Goal: Information Seeking & Learning: Learn about a topic

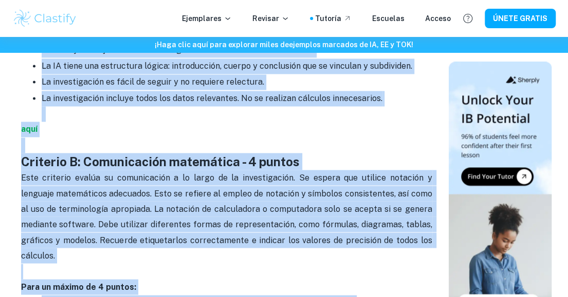
scroll to position [718, 0]
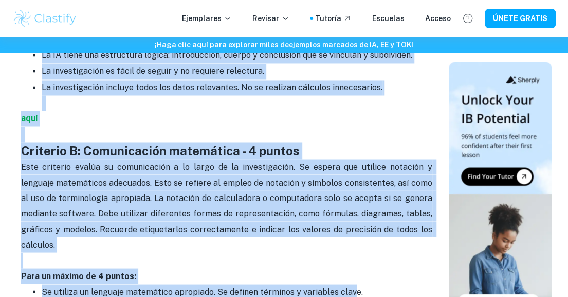
drag, startPoint x: 23, startPoint y: 131, endPoint x: 380, endPoint y: 88, distance: 359.5
copy div "Criterio A: Presentación - 4 puntos Su investigación debe ser coherente, bien o…"
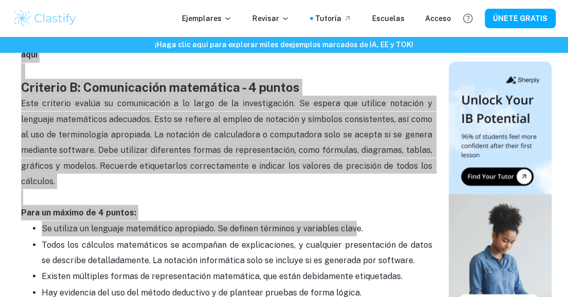
scroll to position [806, 0]
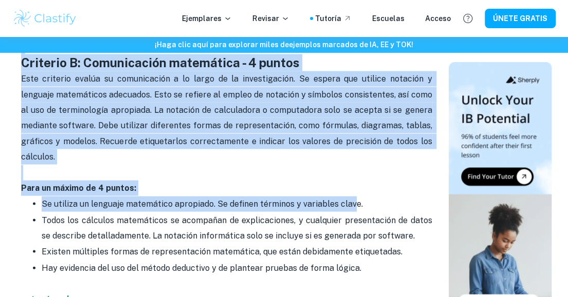
drag, startPoint x: 390, startPoint y: 260, endPoint x: 16, endPoint y: 60, distance: 423.5
copy div "Criterio B: Comunicación matemática - 4 puntos Este criterio evalúa su comunica…"
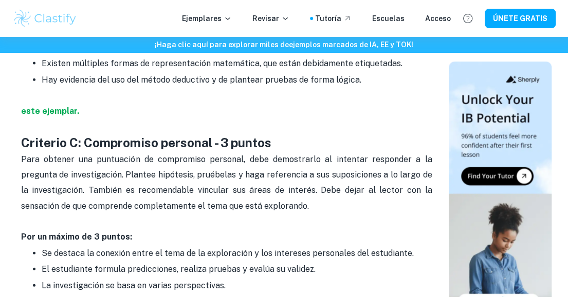
scroll to position [1053, 0]
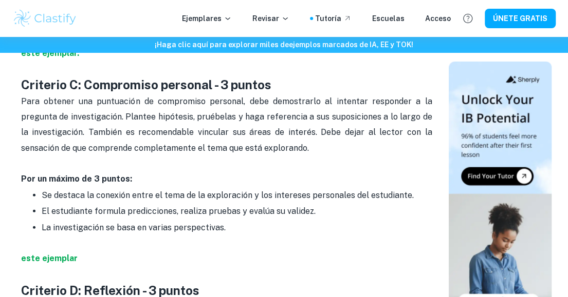
drag, startPoint x: 226, startPoint y: 215, endPoint x: 18, endPoint y: 65, distance: 255.8
copy div "Criterio C: Compromiso personal - 3 puntos Para obtener una puntuación de compr…"
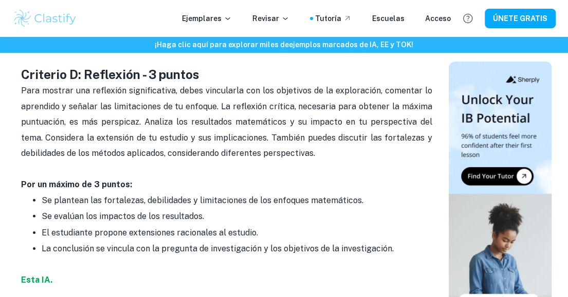
scroll to position [1264, 0]
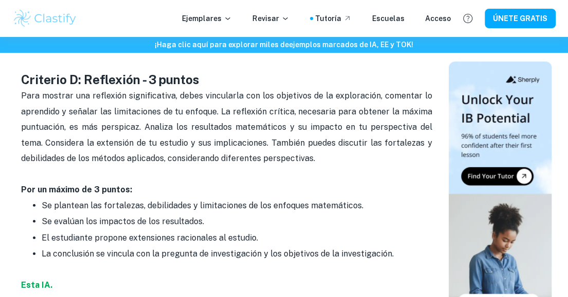
drag, startPoint x: 397, startPoint y: 242, endPoint x: -1, endPoint y: 69, distance: 433.4
copy div "Criterio D: Reflexión - 3 puntos Para mostrar una reflexión significativa, debe…"
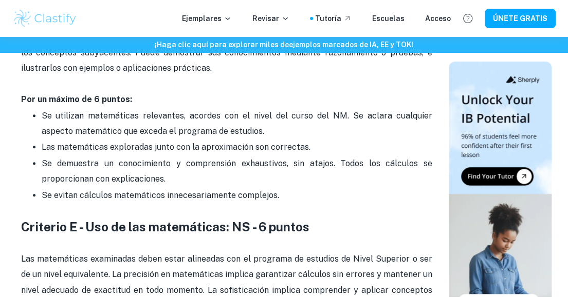
scroll to position [1841, 0]
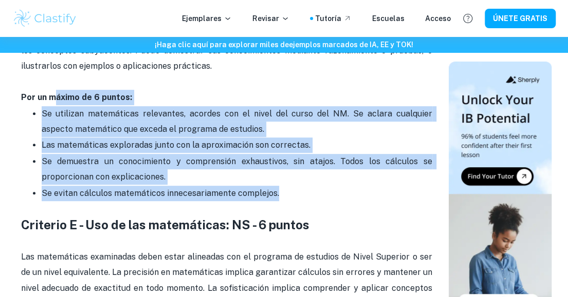
drag, startPoint x: 280, startPoint y: 174, endPoint x: 54, endPoint y: 80, distance: 245.0
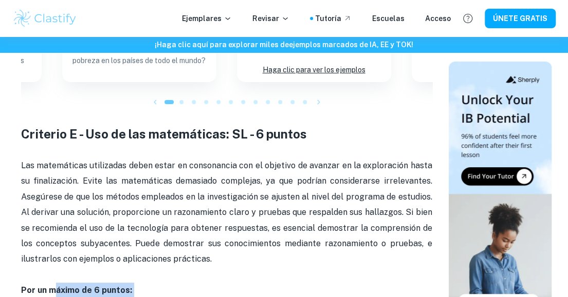
scroll to position [1656, 0]
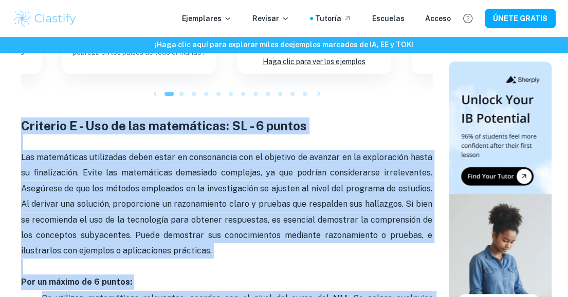
copy div "Criterio E - Uso de las matemáticas: SL - 6 puntos Las matemáticas utilizadas d…"
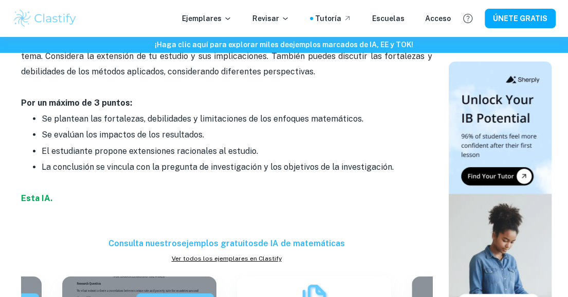
scroll to position [1188, 0]
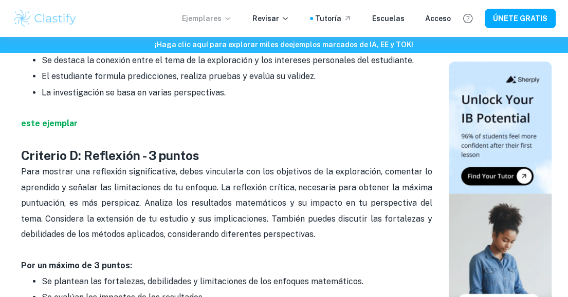
click at [221, 20] on font "Ejemplares" at bounding box center [202, 18] width 40 height 8
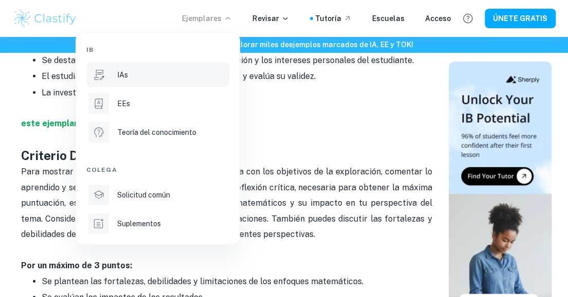
click at [146, 74] on div "IAs" at bounding box center [172, 74] width 110 height 11
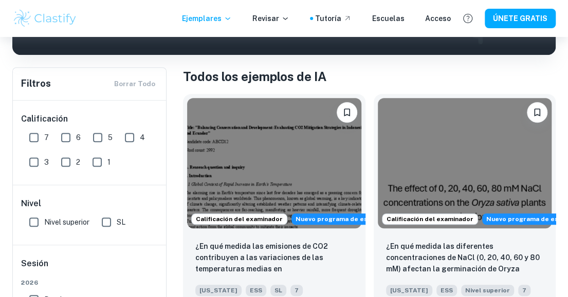
scroll to position [231, 0]
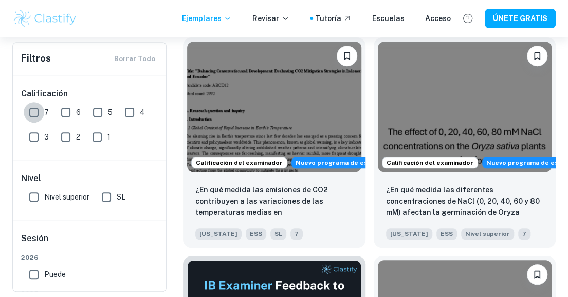
click at [36, 111] on input "7" at bounding box center [34, 112] width 21 height 21
checkbox input "true"
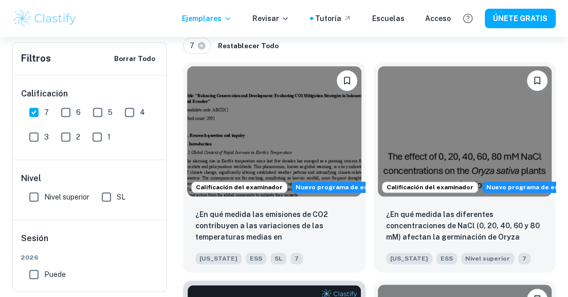
click at [107, 199] on input "SL" at bounding box center [106, 197] width 21 height 21
checkbox input "true"
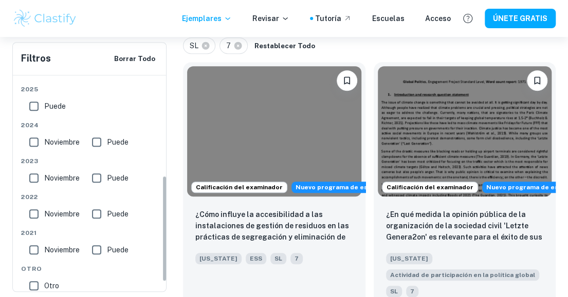
scroll to position [224, 0]
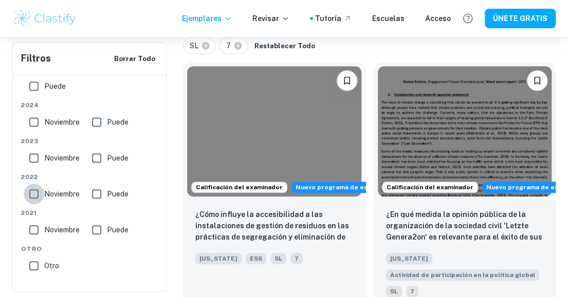
click at [36, 194] on input "Noviembre" at bounding box center [34, 194] width 21 height 21
checkbox input "true"
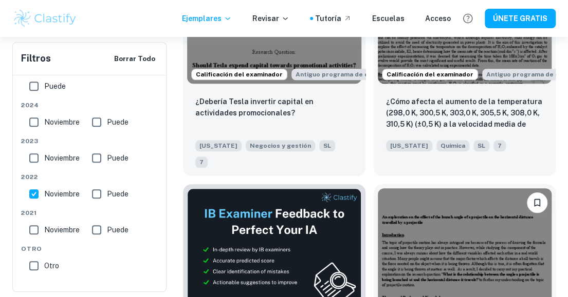
scroll to position [0, 0]
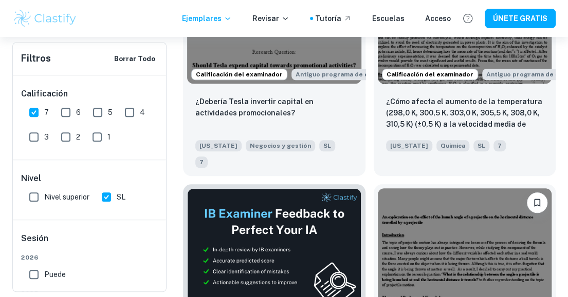
click at [35, 53] on font "Filtros" at bounding box center [36, 58] width 30 height 11
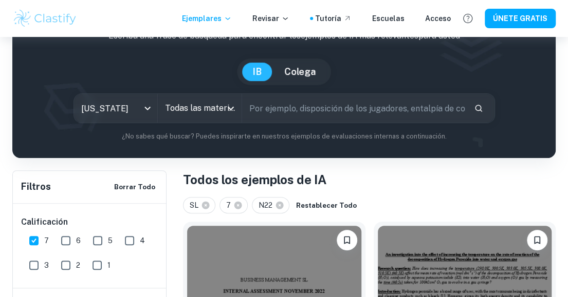
scroll to position [25, 0]
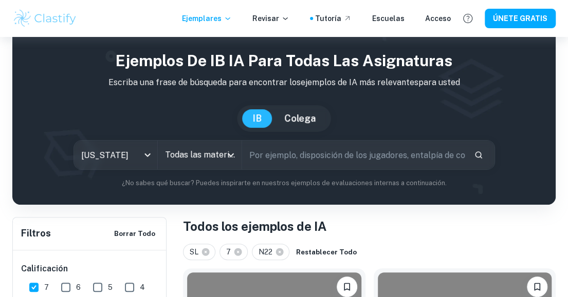
click at [221, 157] on input "Todas las materias" at bounding box center [191, 155] width 59 height 20
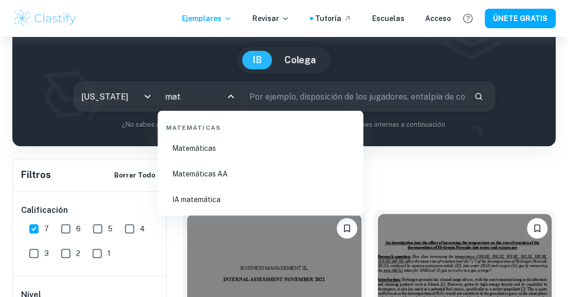
scroll to position [85, 0]
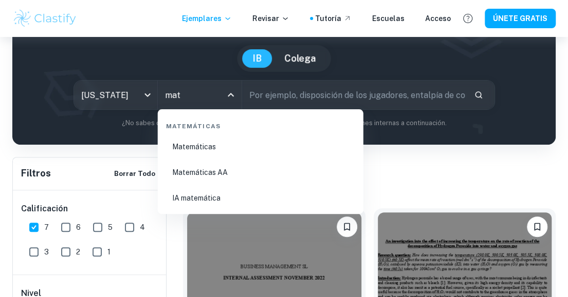
click at [208, 144] on font "Matemáticas" at bounding box center [194, 147] width 44 height 8
type input "Maths"
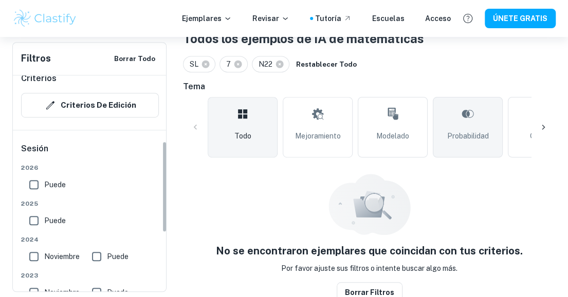
scroll to position [155, 0]
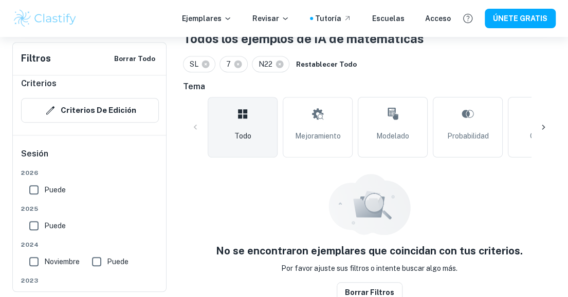
click at [536, 133] on div at bounding box center [543, 127] width 25 height 25
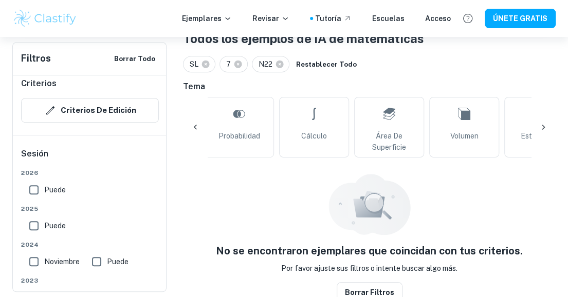
scroll to position [0, 277]
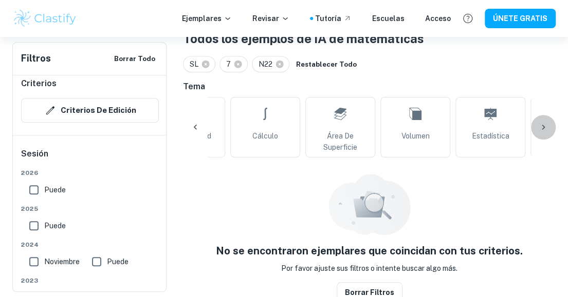
click at [536, 131] on div at bounding box center [543, 127] width 25 height 25
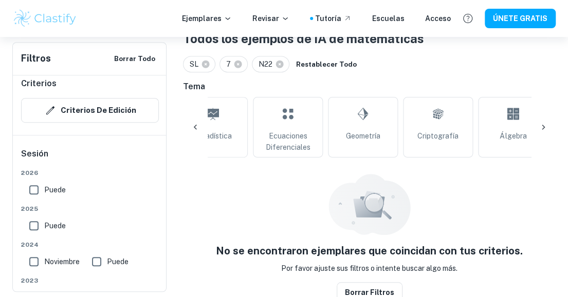
click at [539, 132] on icon at bounding box center [543, 127] width 10 height 10
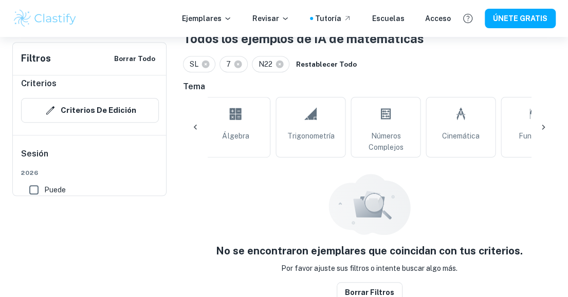
scroll to position [0, 0]
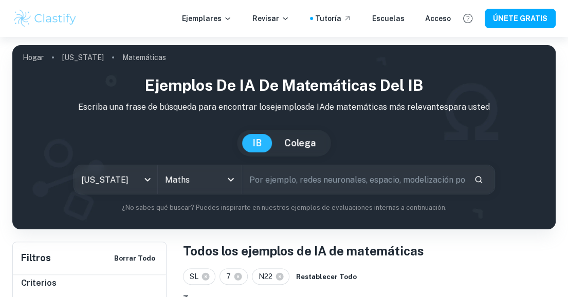
click at [291, 149] on button "Colega" at bounding box center [300, 143] width 52 height 18
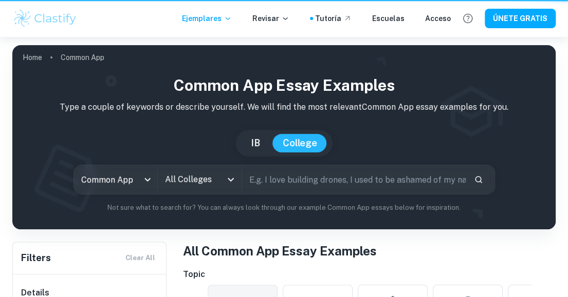
click at [252, 144] on button "IB" at bounding box center [255, 143] width 30 height 18
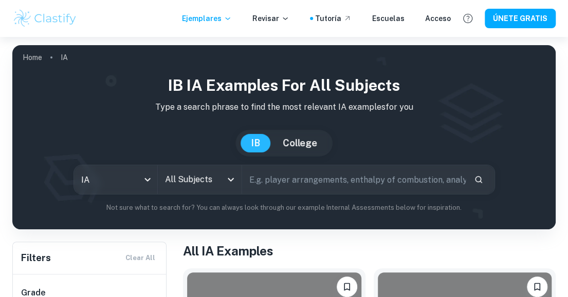
type input "ia"
click at [221, 182] on input "All Subjects" at bounding box center [191, 180] width 59 height 20
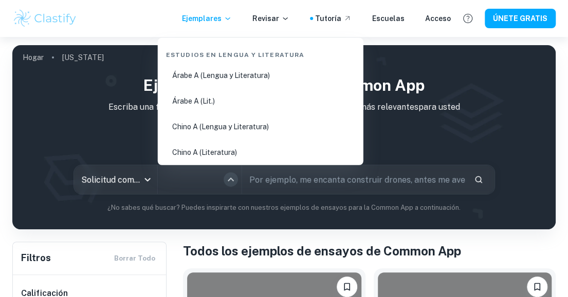
click at [234, 179] on icon "Abierto" at bounding box center [230, 180] width 12 height 12
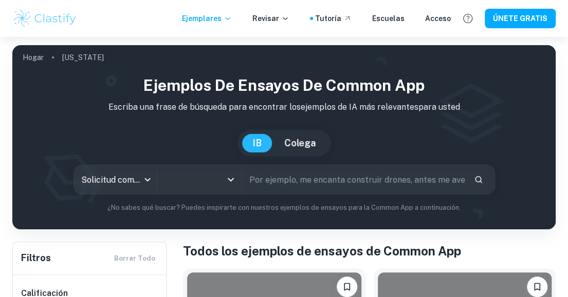
click at [224, 182] on icon "Open" at bounding box center [230, 180] width 12 height 12
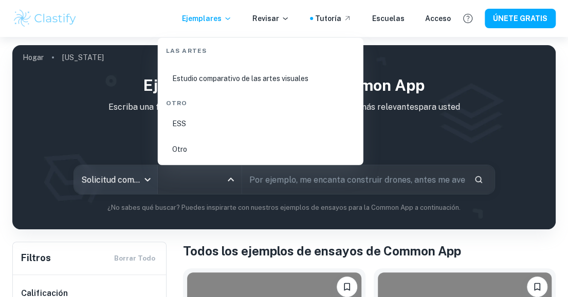
click at [150, 180] on body "Valoramos tu privacidad Utilizamos cookies para mejorar tu experiencia de naveg…" at bounding box center [284, 185] width 568 height 297
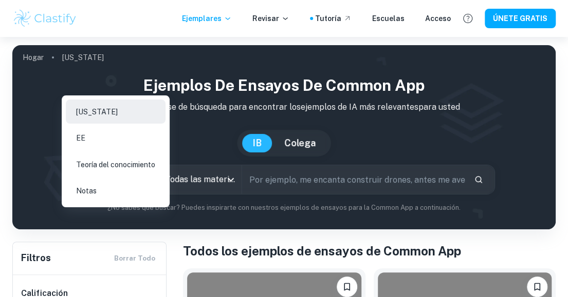
scroll to position [98, 0]
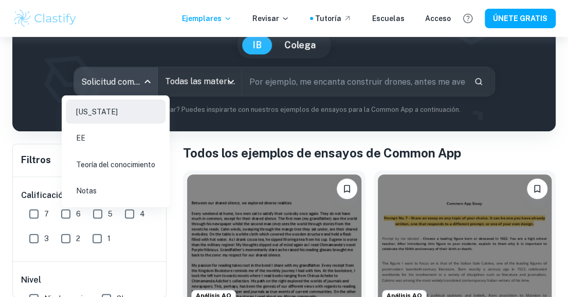
click at [193, 79] on div at bounding box center [284, 148] width 568 height 297
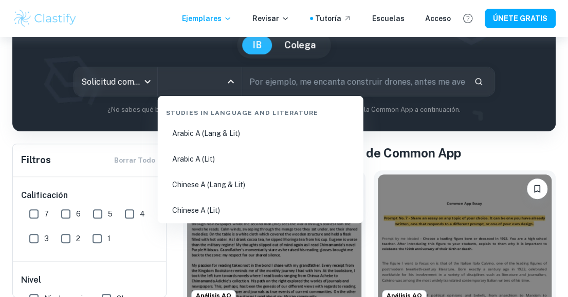
click at [198, 83] on input "Todas las materias" at bounding box center [191, 82] width 59 height 20
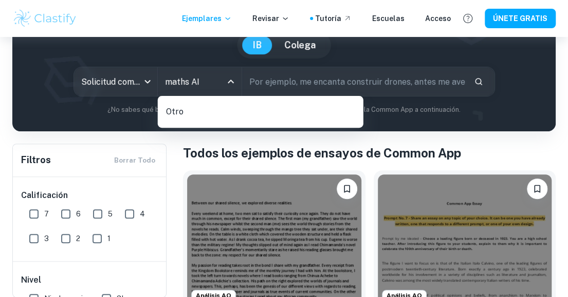
type input "maths AI"
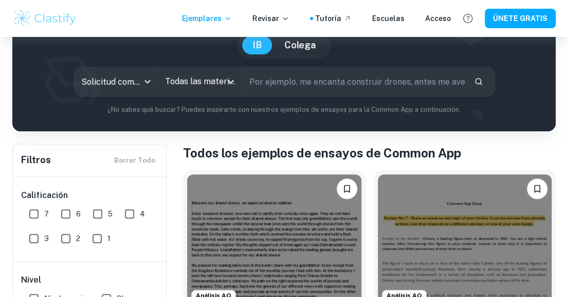
click at [295, 84] on input "text" at bounding box center [353, 81] width 223 height 29
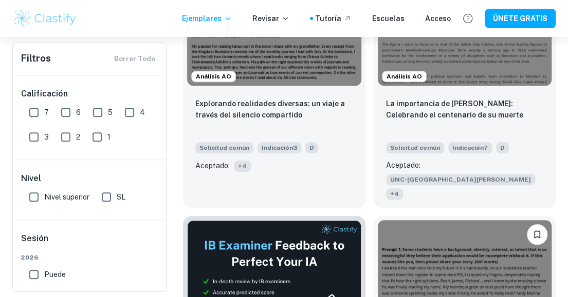
scroll to position [314, 0]
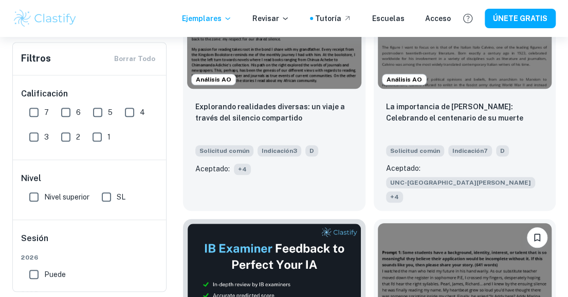
click at [145, 59] on div "Filtros Borrar todo" at bounding box center [89, 59] width 153 height 32
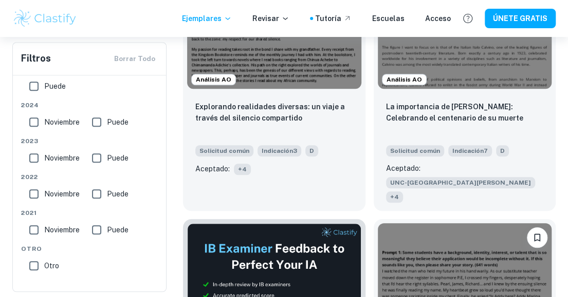
scroll to position [0, 0]
